Goal: Task Accomplishment & Management: Use online tool/utility

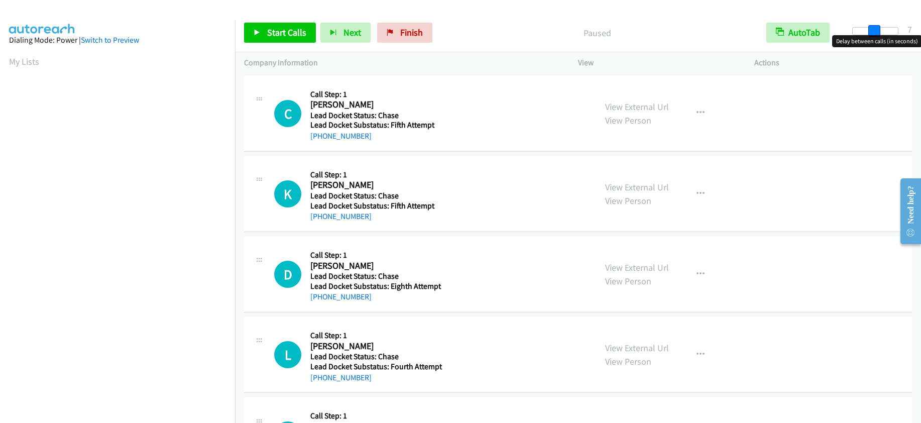
drag, startPoint x: 850, startPoint y: 28, endPoint x: 872, endPoint y: 32, distance: 21.4
click at [872, 32] on span at bounding box center [874, 31] width 12 height 12
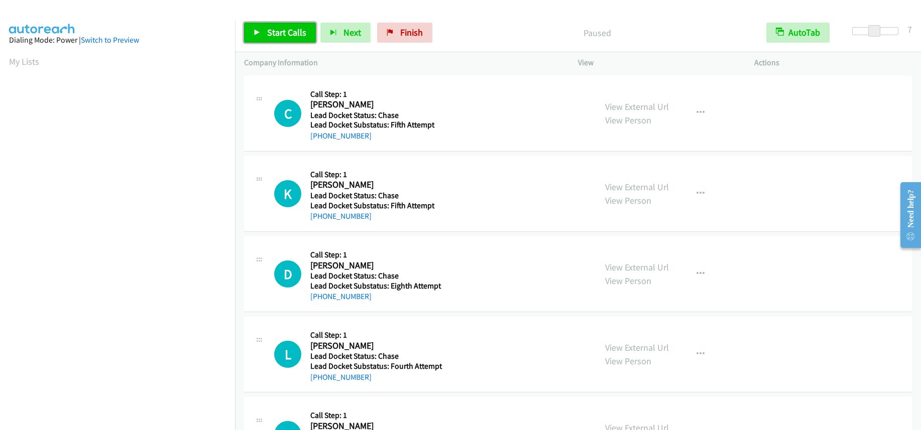
click at [298, 33] on span "Start Calls" at bounding box center [286, 33] width 39 height 12
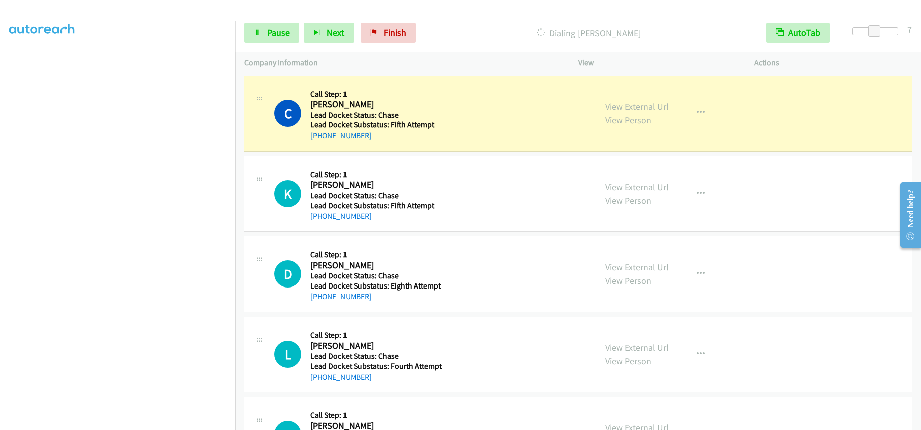
scroll to position [133, 0]
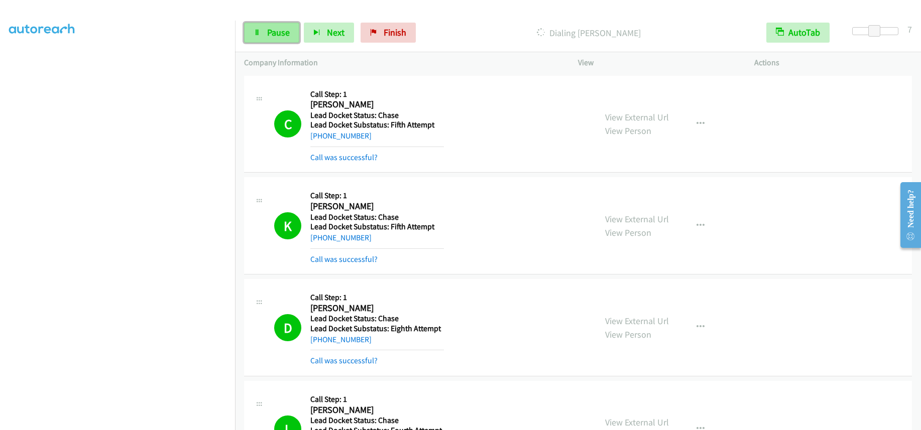
click at [279, 30] on span "Pause" at bounding box center [278, 33] width 23 height 12
click at [284, 33] on span "Start Calls" at bounding box center [286, 33] width 39 height 12
click at [274, 34] on span "Pause" at bounding box center [278, 33] width 23 height 12
click at [269, 31] on span "Start Calls" at bounding box center [286, 33] width 39 height 12
click at [292, 29] on link "Pause" at bounding box center [271, 33] width 55 height 20
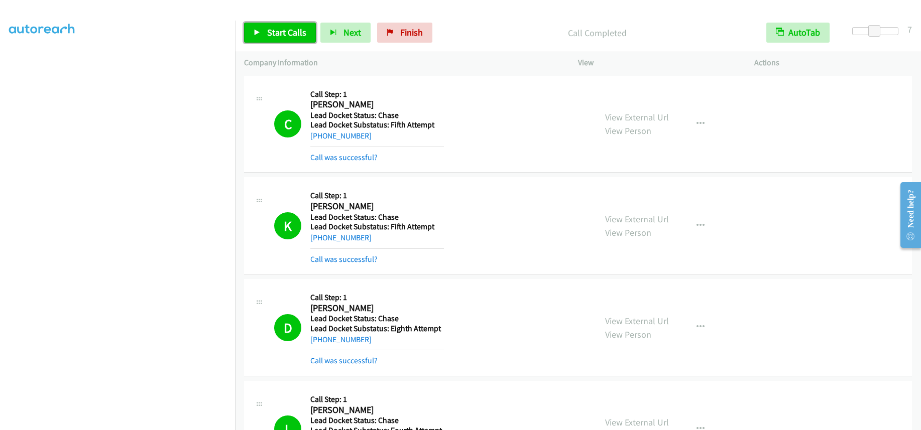
click at [293, 33] on span "Start Calls" at bounding box center [286, 33] width 39 height 12
click at [267, 27] on span "Pause" at bounding box center [278, 33] width 23 height 12
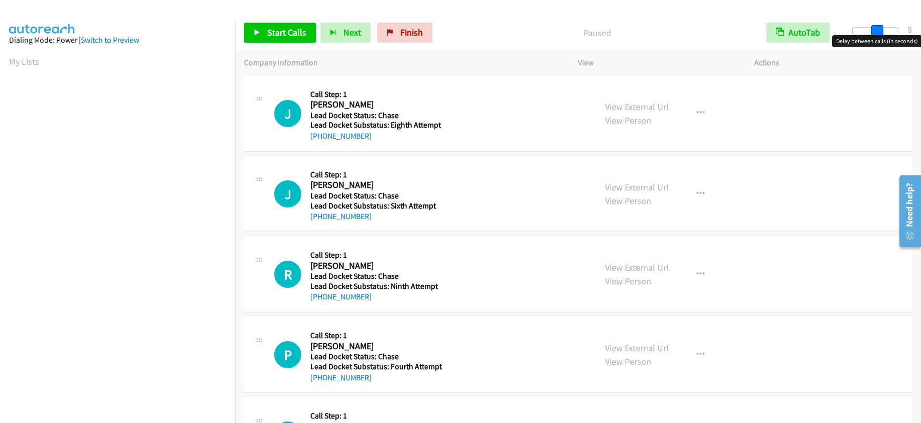
drag, startPoint x: 851, startPoint y: 28, endPoint x: 876, endPoint y: 30, distance: 24.6
click at [876, 30] on span at bounding box center [877, 31] width 12 height 12
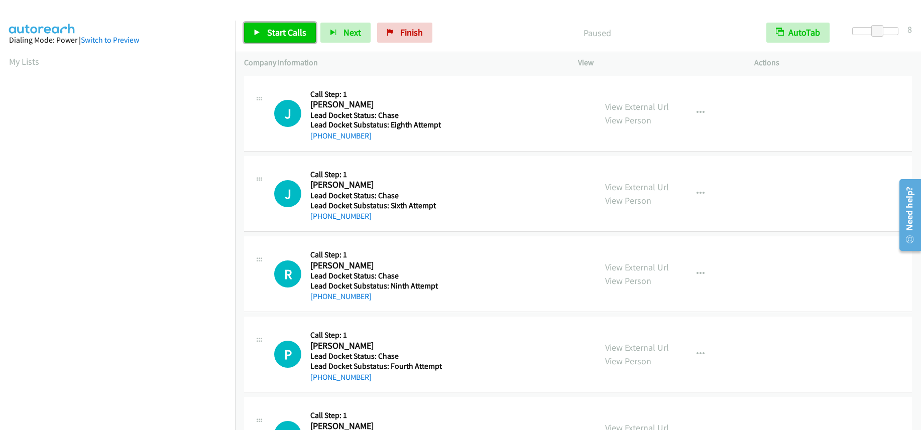
click at [281, 28] on span "Start Calls" at bounding box center [286, 33] width 39 height 12
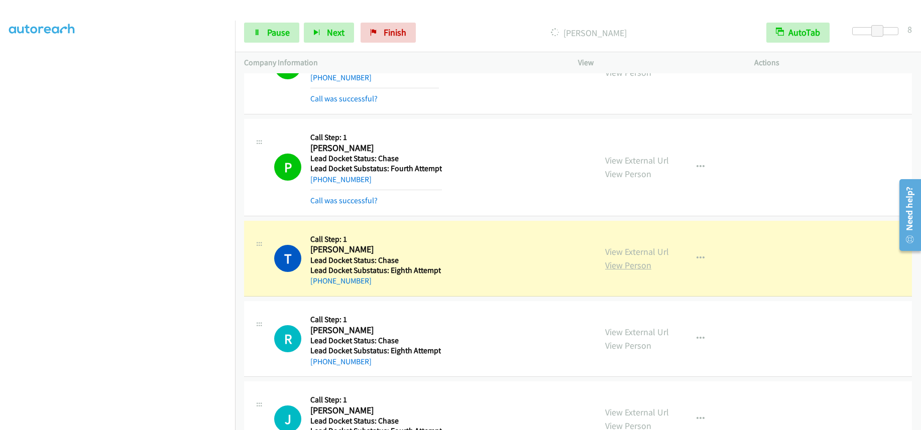
scroll to position [385, 0]
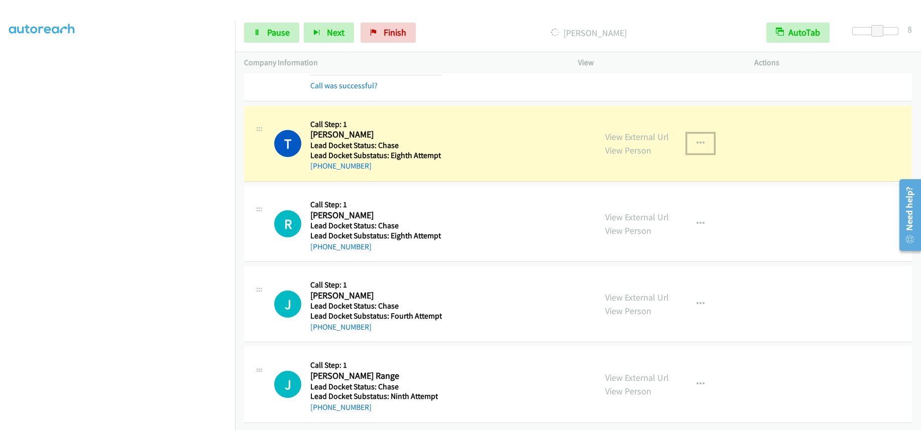
click at [697, 140] on icon "button" at bounding box center [700, 144] width 8 height 8
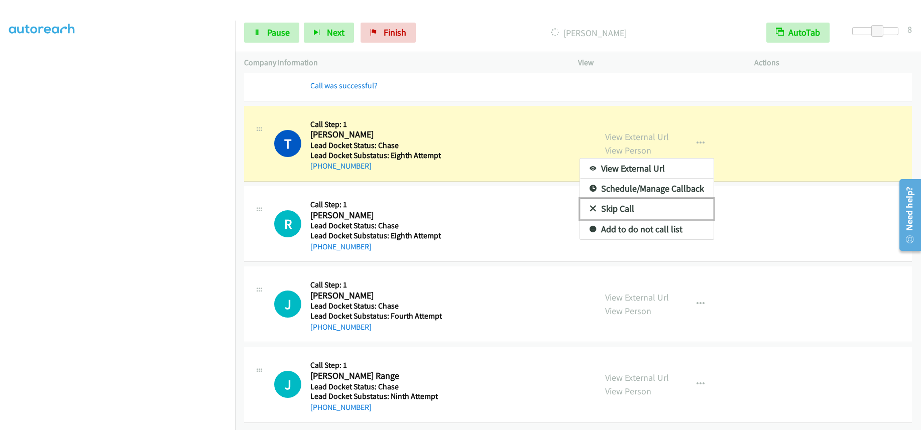
click at [652, 199] on link "Skip Call" at bounding box center [647, 209] width 134 height 20
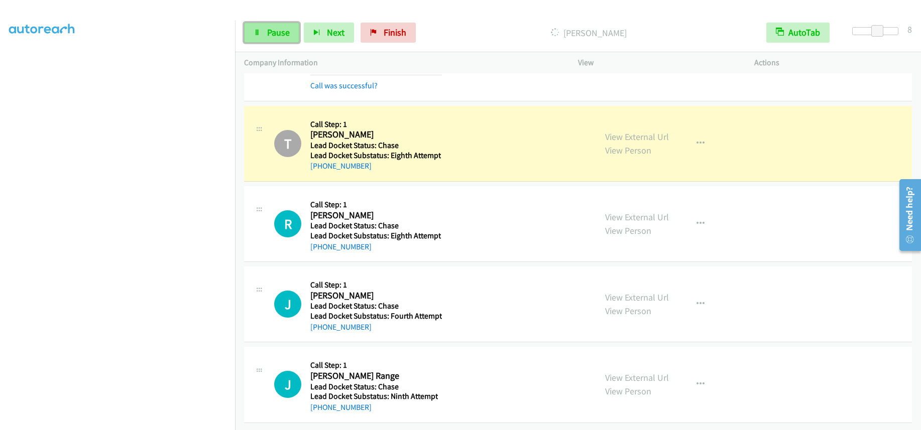
click at [271, 28] on span "Pause" at bounding box center [278, 33] width 23 height 12
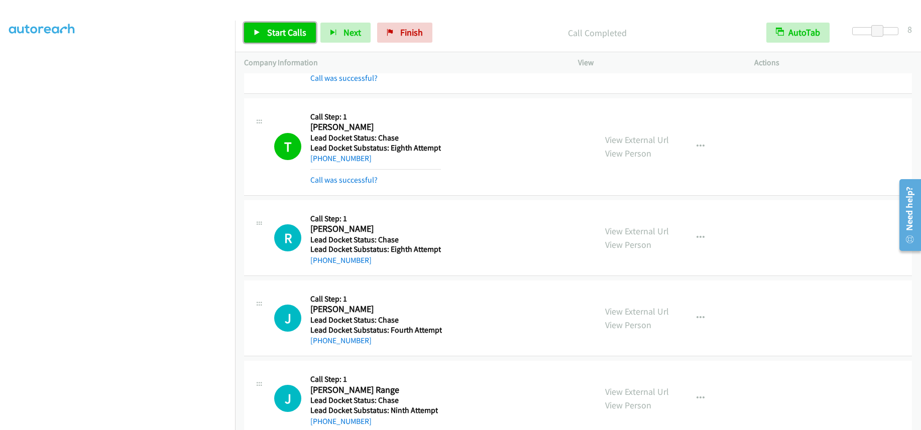
click at [274, 33] on span "Start Calls" at bounding box center [286, 33] width 39 height 12
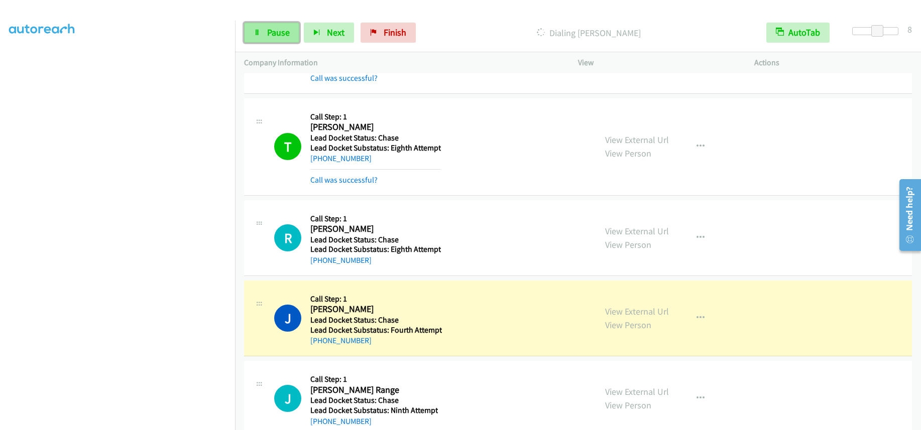
click at [282, 34] on span "Pause" at bounding box center [278, 33] width 23 height 12
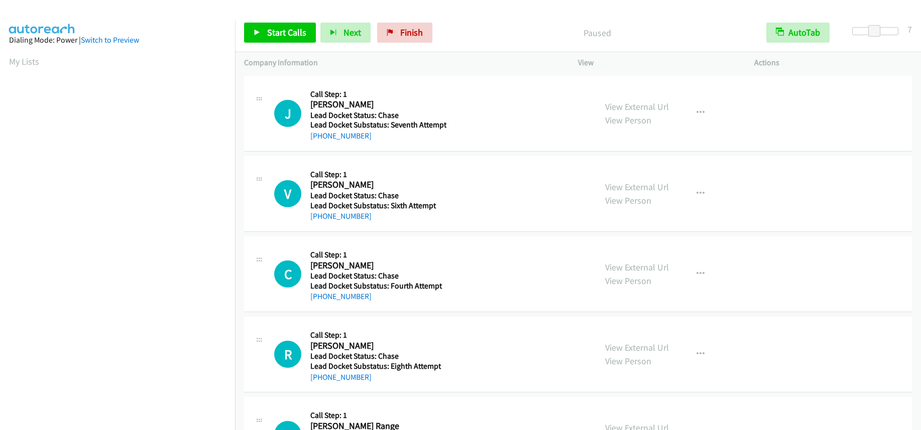
click at [290, 28] on span "Start Calls" at bounding box center [286, 33] width 39 height 12
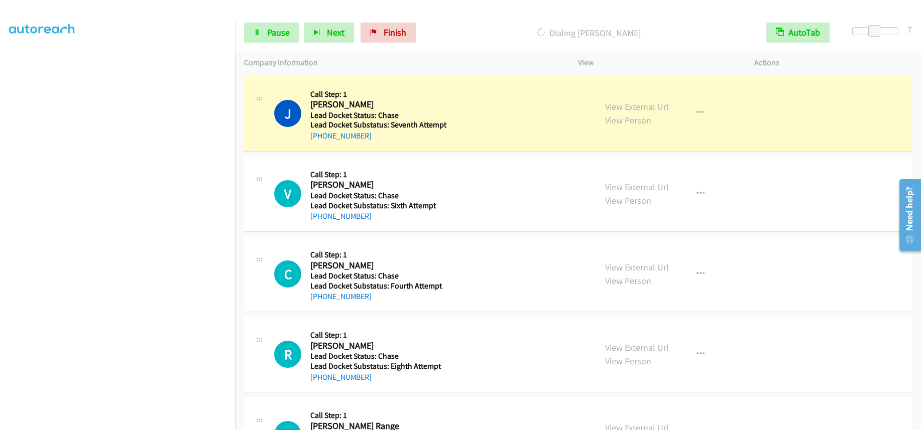
scroll to position [133, 0]
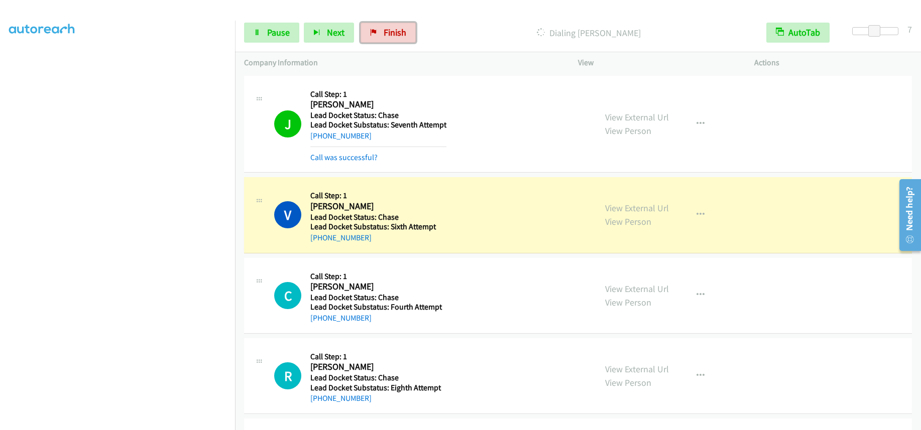
drag, startPoint x: 383, startPoint y: 32, endPoint x: 516, endPoint y: 37, distance: 133.7
click at [384, 32] on span "Finish" at bounding box center [395, 33] width 23 height 12
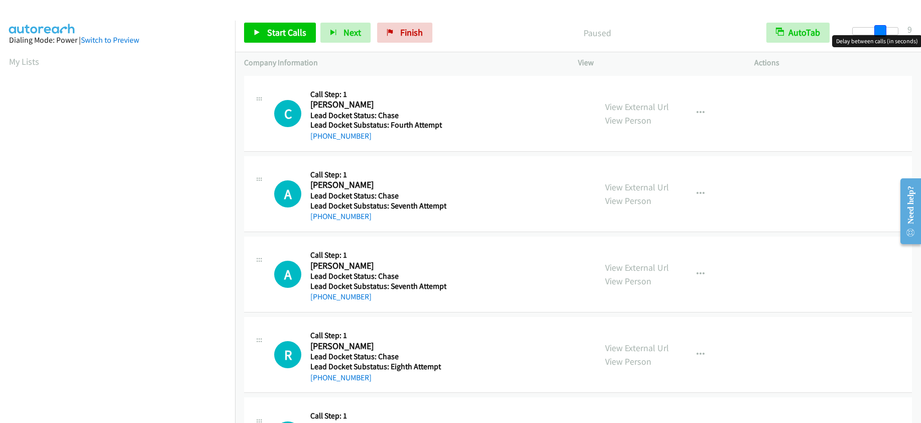
drag, startPoint x: 854, startPoint y: 29, endPoint x: 880, endPoint y: 30, distance: 26.1
click at [880, 30] on span at bounding box center [880, 31] width 12 height 12
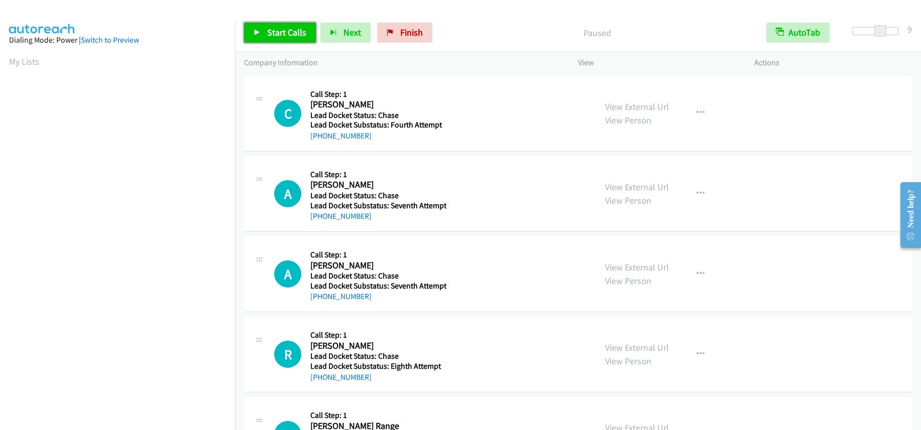
click at [296, 32] on span "Start Calls" at bounding box center [286, 33] width 39 height 12
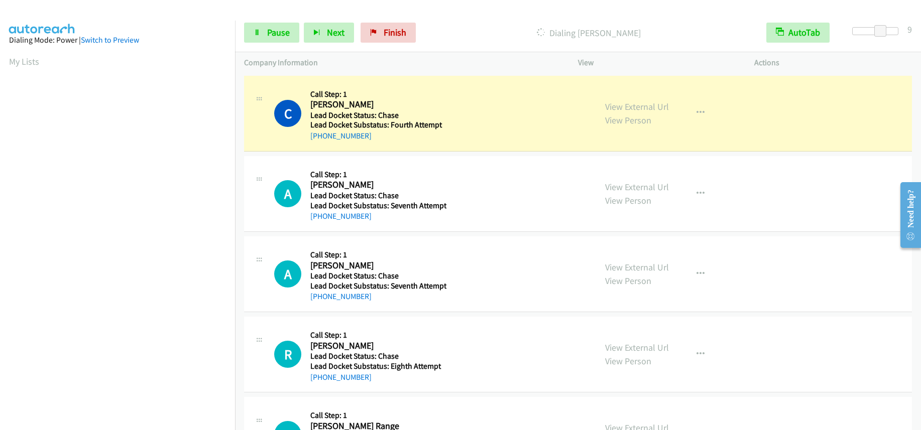
scroll to position [133, 0]
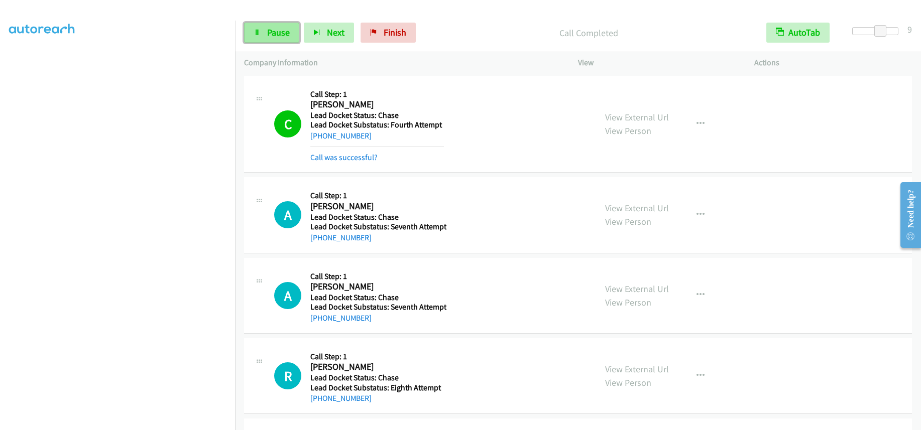
click at [273, 35] on span "Pause" at bounding box center [278, 33] width 23 height 12
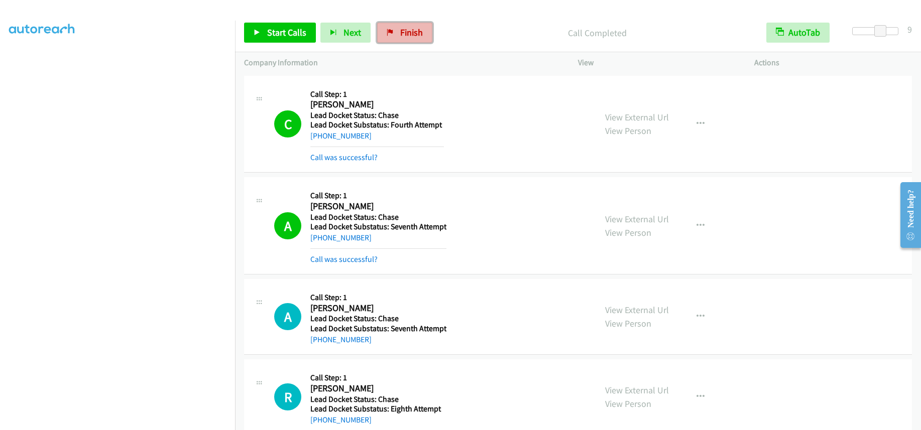
click at [417, 33] on span "Finish" at bounding box center [411, 33] width 23 height 12
